Goal: Find specific page/section: Find specific page/section

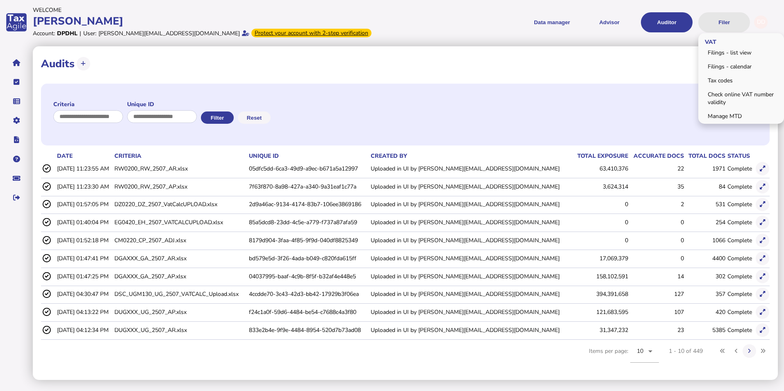
click at [727, 22] on button "Filer" at bounding box center [724, 22] width 52 height 20
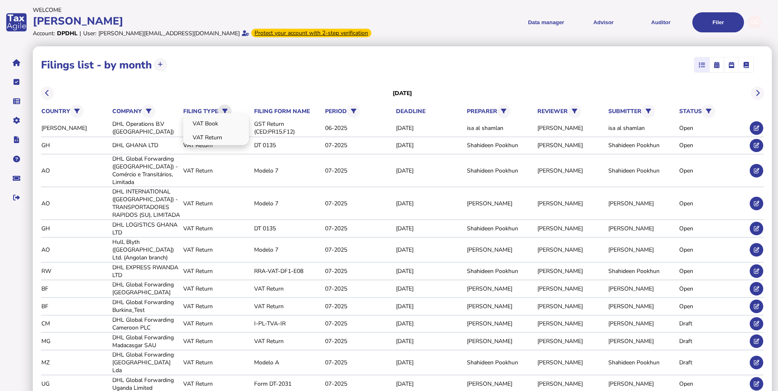
click at [222, 111] on button at bounding box center [225, 112] width 14 height 14
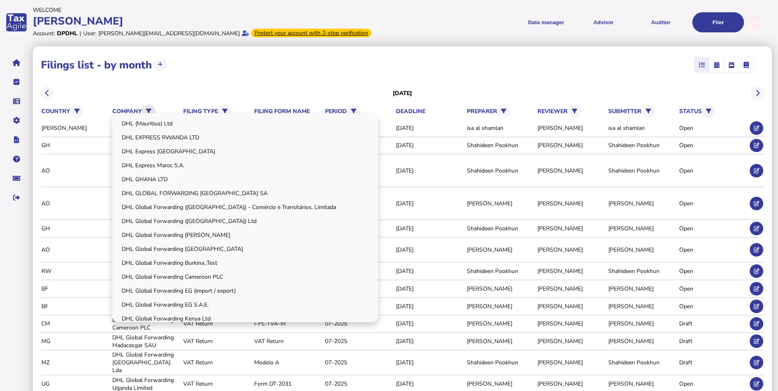
click at [148, 110] on icon at bounding box center [148, 111] width 5 height 5
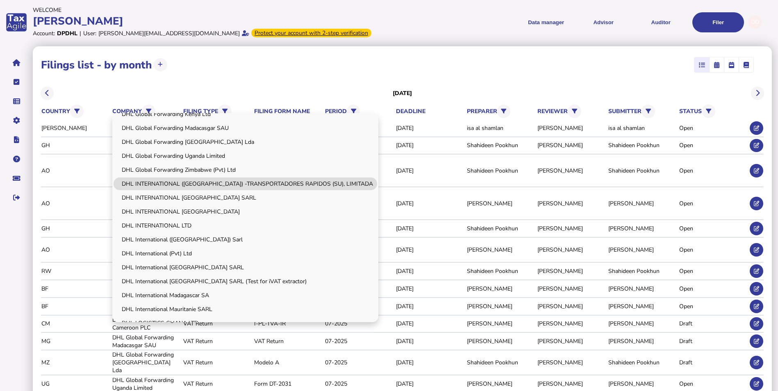
scroll to position [205, 0]
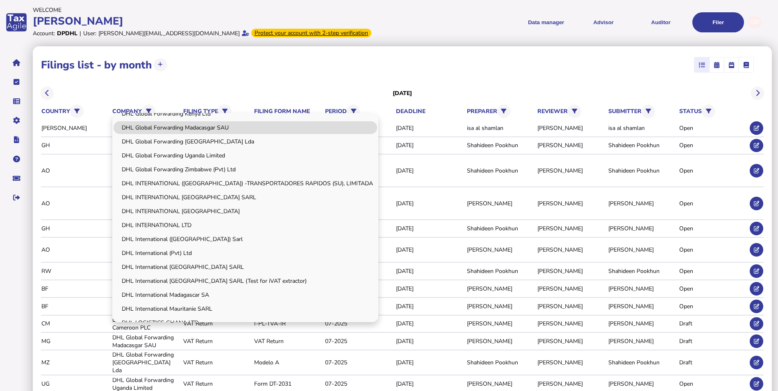
click at [234, 128] on link "DHL Global Forwarding Madacasgar SAU" at bounding box center [246, 127] width 264 height 13
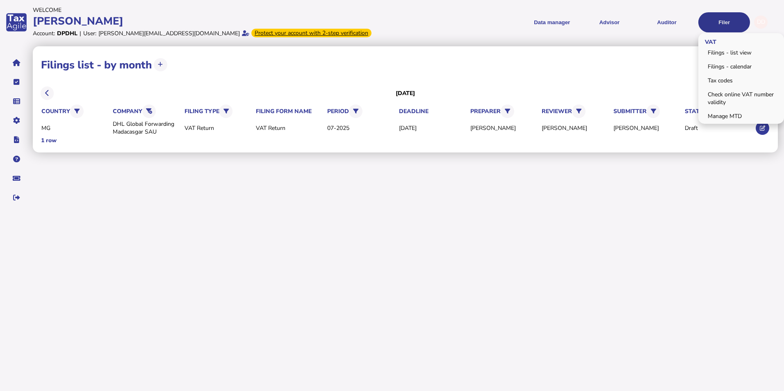
click at [719, 21] on button "Filer" at bounding box center [724, 22] width 52 height 20
click at [717, 21] on button "Filer" at bounding box center [724, 22] width 52 height 20
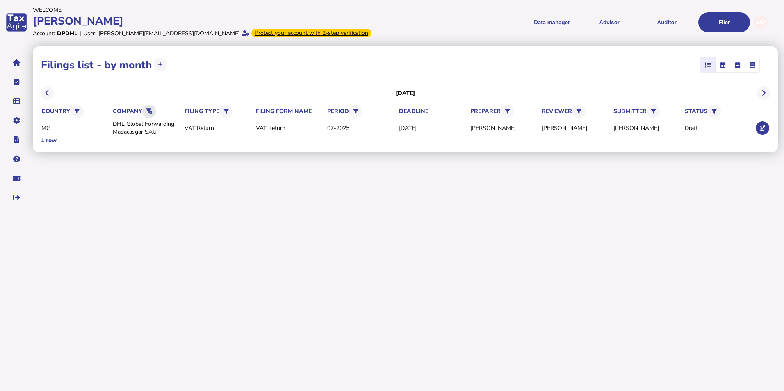
click at [150, 112] on icon at bounding box center [149, 111] width 6 height 5
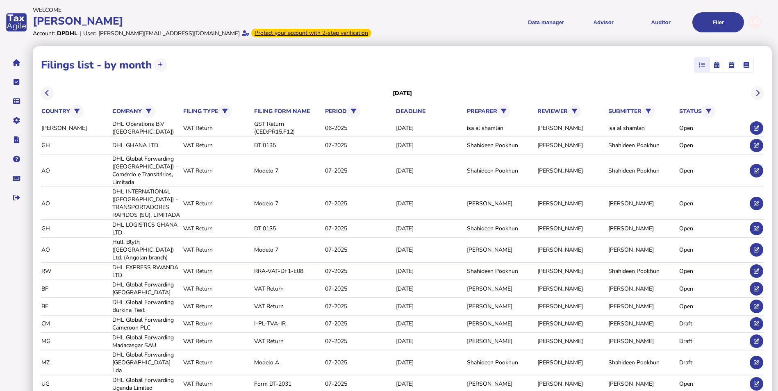
click at [348, 61] on div "**********" at bounding box center [402, 65] width 723 height 20
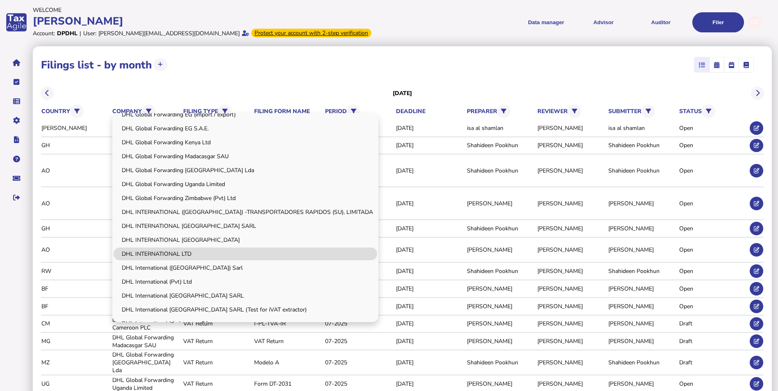
scroll to position [164, 0]
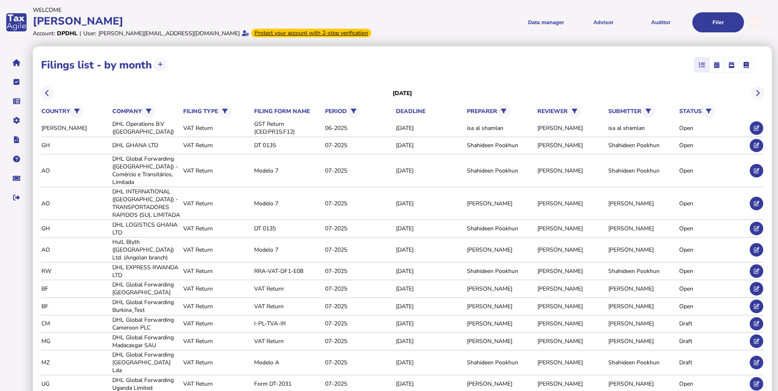
click at [0, 0] on link "DHL Global Forwarding Madacasgar SAU" at bounding box center [0, 0] width 0 height 0
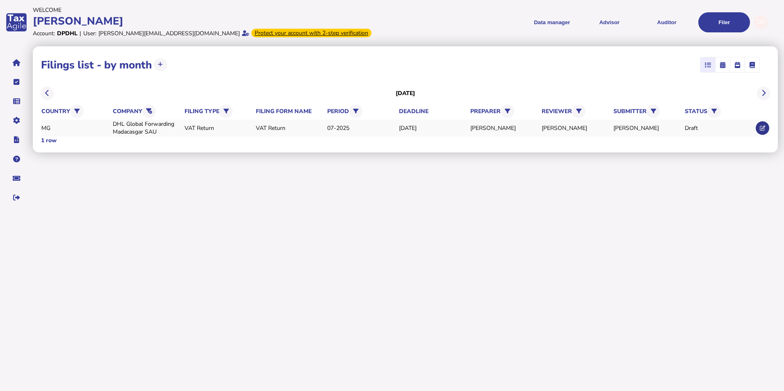
click at [761, 129] on icon at bounding box center [761, 127] width 5 height 5
